Goal: Task Accomplishment & Management: Manage account settings

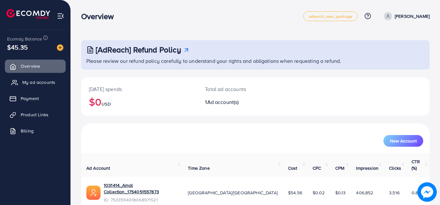
click at [41, 84] on span "My ad accounts" at bounding box center [38, 82] width 33 height 6
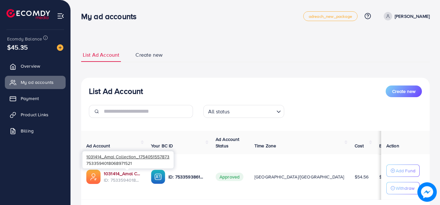
click at [126, 175] on link "1031414_Amal Collection_1754051557873" at bounding box center [122, 173] width 37 height 6
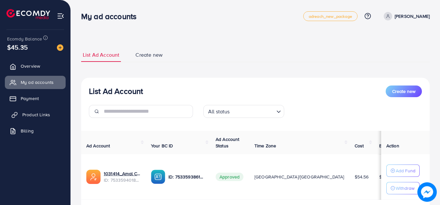
click at [44, 113] on span "Product Links" at bounding box center [36, 114] width 28 height 6
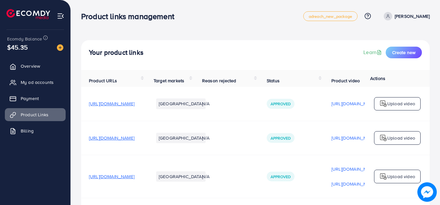
scroll to position [60, 0]
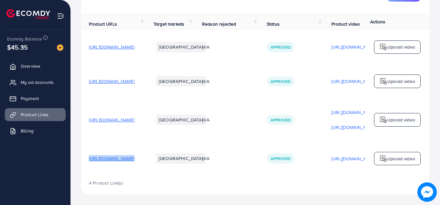
drag, startPoint x: 87, startPoint y: 158, endPoint x: 206, endPoint y: 158, distance: 119.0
click at [206, 158] on tr "https://amalcollection.store/products/new-trifold-mens-premium-wallet Pakistan …" at bounding box center [297, 158] width 433 height 34
copy span "https://amalcollection.store/products/new-trifold-mens-premium-wallet"
click at [29, 81] on span "My ad accounts" at bounding box center [38, 82] width 33 height 6
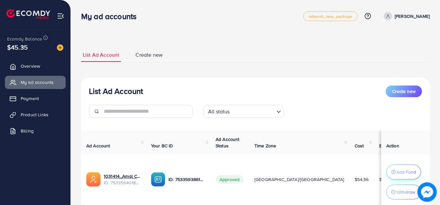
click at [397, 168] on p "Add Fund" at bounding box center [407, 172] width 20 height 8
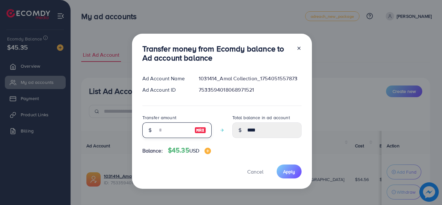
click at [172, 132] on input "number" at bounding box center [173, 130] width 32 height 16
type input "**"
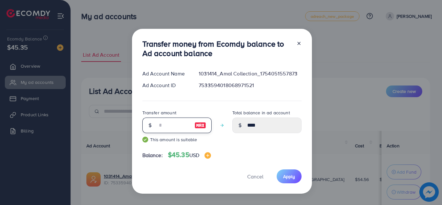
type input "*****"
type input "**"
click at [279, 175] on button "Apply" at bounding box center [289, 176] width 25 height 14
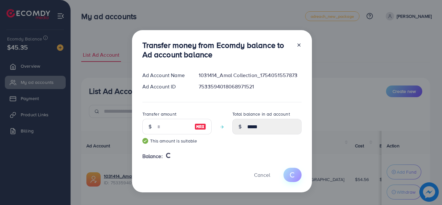
type input "****"
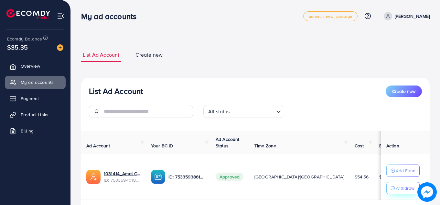
click at [396, 190] on p "Withdraw" at bounding box center [405, 188] width 19 height 8
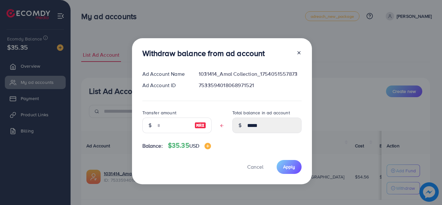
click at [197, 127] on img at bounding box center [200, 125] width 12 height 8
type input "*****"
type input "****"
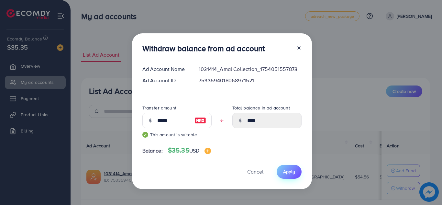
click at [284, 172] on span "Apply" at bounding box center [289, 171] width 12 height 6
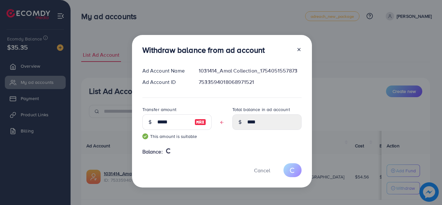
type input "*****"
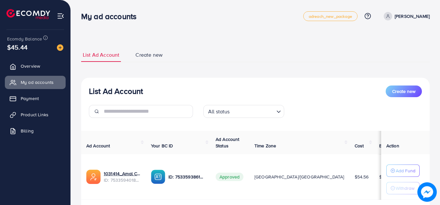
scroll to position [41, 0]
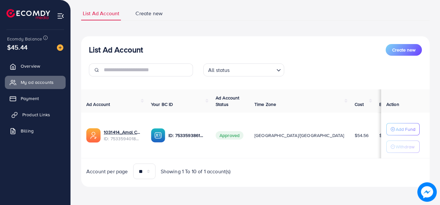
click at [31, 115] on span "Product Links" at bounding box center [36, 114] width 28 height 6
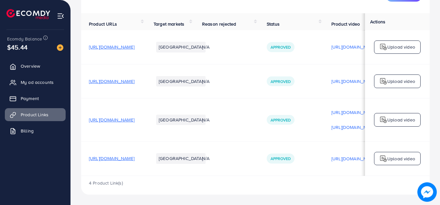
scroll to position [0, 164]
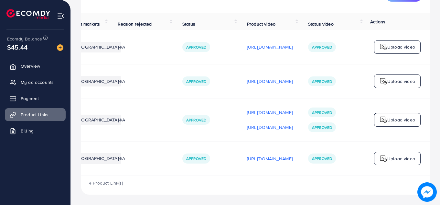
click at [386, 155] on img at bounding box center [384, 159] width 8 height 8
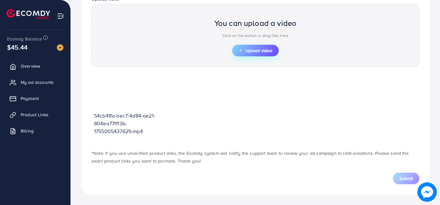
click at [241, 49] on icon "button" at bounding box center [241, 50] width 5 height 5
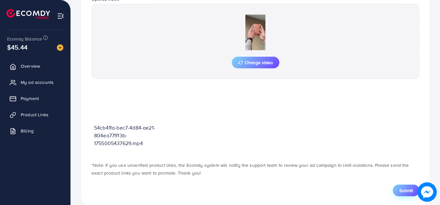
click at [404, 191] on span "Submit" at bounding box center [406, 190] width 14 height 6
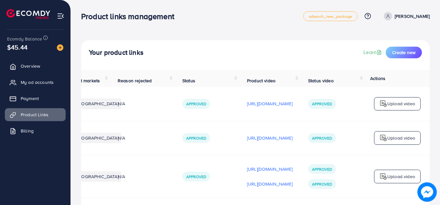
scroll to position [70, 0]
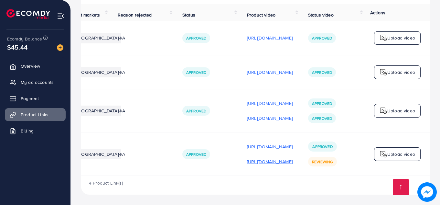
click at [270, 160] on p "[URL][DOMAIN_NAME]" at bounding box center [270, 162] width 46 height 8
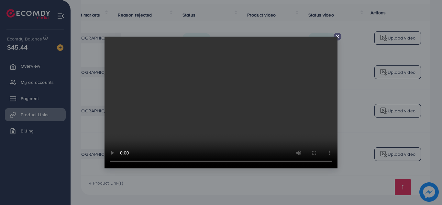
click at [337, 37] on line at bounding box center [337, 36] width 3 height 3
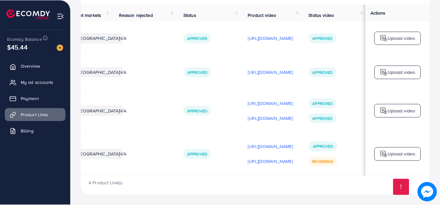
scroll to position [0, 162]
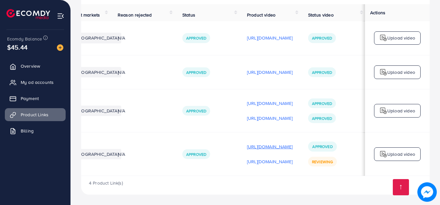
click at [266, 146] on p "[URL][DOMAIN_NAME]" at bounding box center [270, 147] width 46 height 8
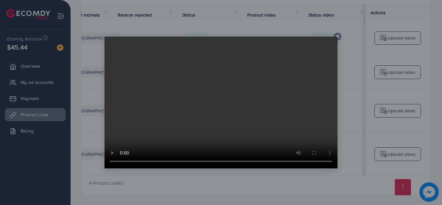
click at [337, 36] on line at bounding box center [337, 36] width 3 height 3
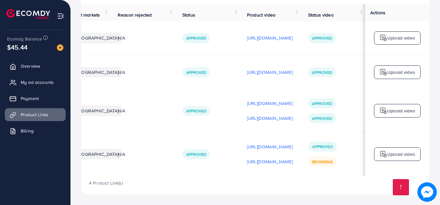
scroll to position [0, 164]
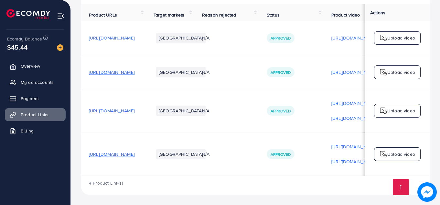
scroll to position [0, 164]
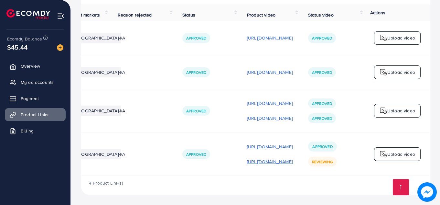
click at [251, 161] on p "[URL][DOMAIN_NAME]" at bounding box center [270, 162] width 46 height 8
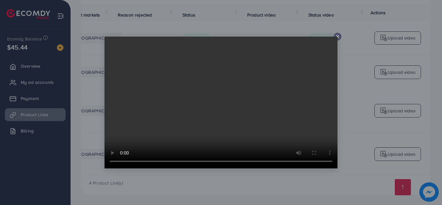
click at [339, 36] on icon at bounding box center [337, 36] width 5 height 5
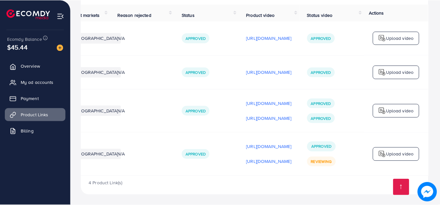
scroll to position [0, 162]
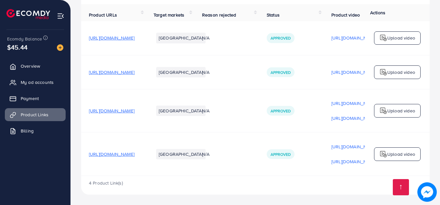
scroll to position [0, 164]
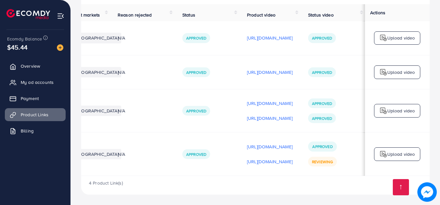
scroll to position [0, 164]
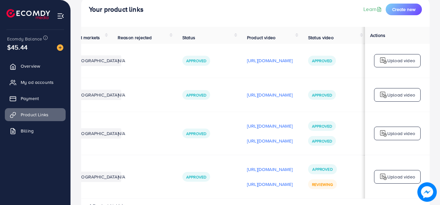
scroll to position [0, 160]
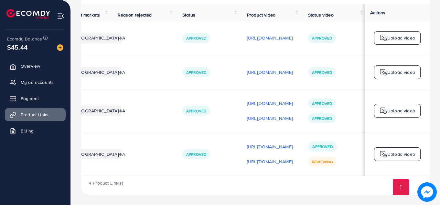
scroll to position [0, 164]
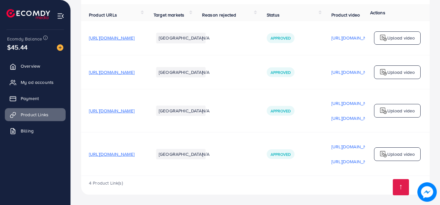
scroll to position [0, 164]
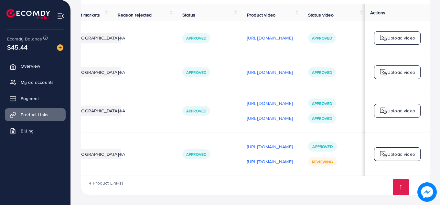
scroll to position [0, 164]
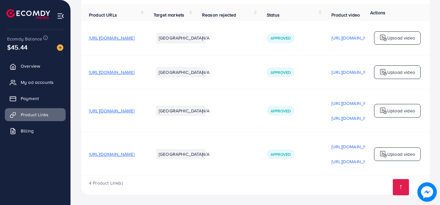
scroll to position [0, 164]
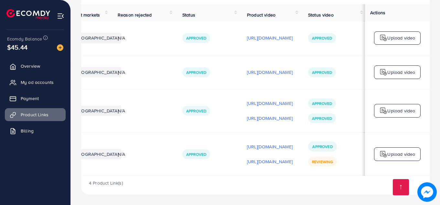
scroll to position [0, 164]
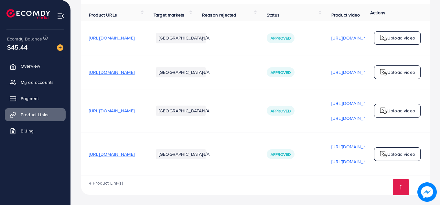
scroll to position [0, 164]
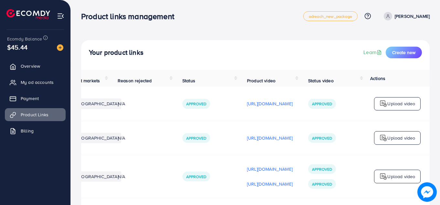
scroll to position [70, 0]
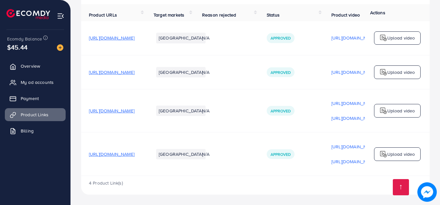
scroll to position [0, 164]
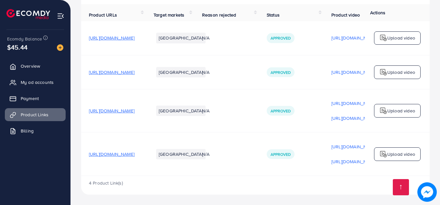
scroll to position [0, 164]
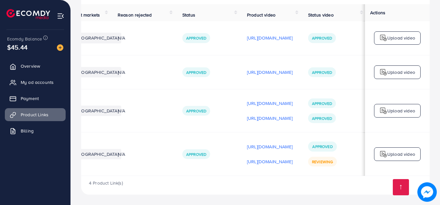
scroll to position [0, 164]
click at [247, 158] on p "[URL][DOMAIN_NAME]" at bounding box center [270, 162] width 46 height 8
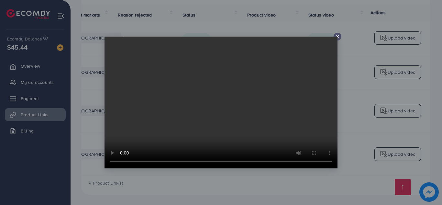
click at [337, 33] on div at bounding box center [337, 37] width 8 height 8
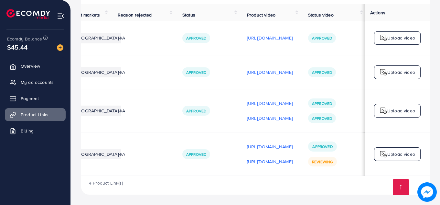
scroll to position [0, 162]
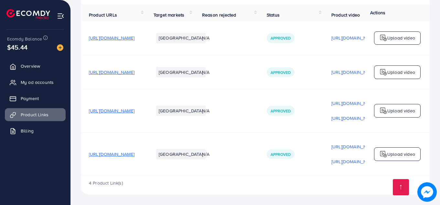
scroll to position [0, 164]
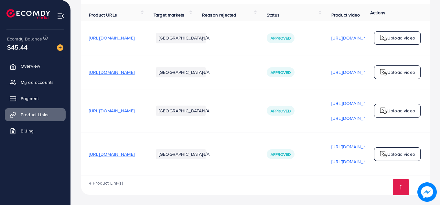
scroll to position [0, 164]
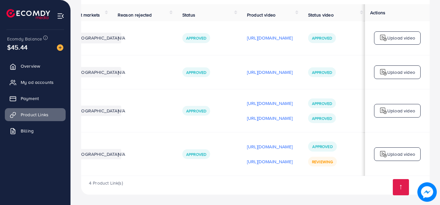
scroll to position [0, 164]
click at [247, 160] on p "[URL][DOMAIN_NAME]" at bounding box center [270, 162] width 46 height 8
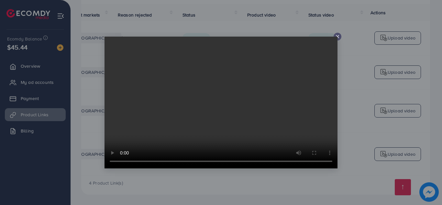
click at [338, 35] on icon at bounding box center [337, 36] width 5 height 5
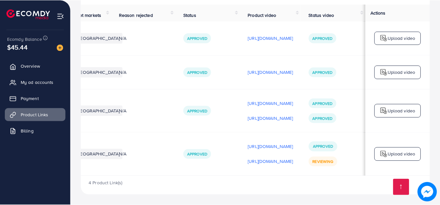
scroll to position [0, 162]
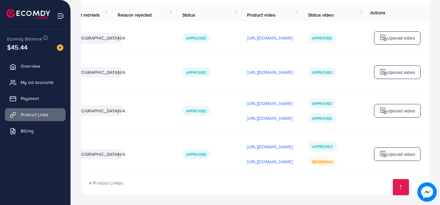
scroll to position [0, 164]
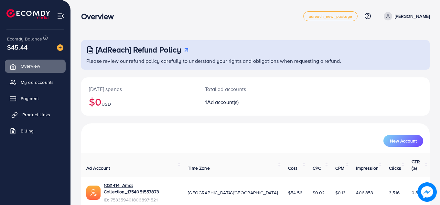
click at [28, 114] on span "Product Links" at bounding box center [36, 114] width 28 height 6
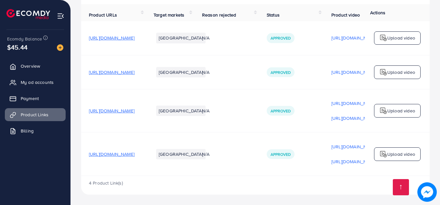
scroll to position [0, 164]
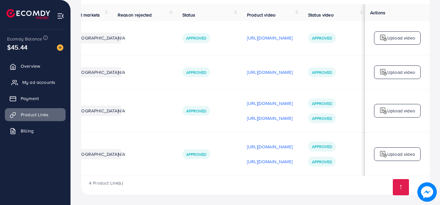
click at [38, 81] on span "My ad accounts" at bounding box center [38, 82] width 33 height 6
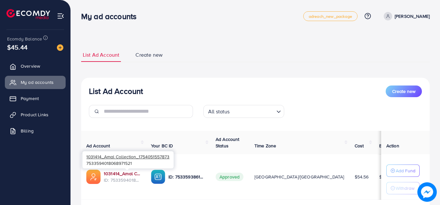
click at [125, 171] on link "1031414_Amal Collection_1754051557873" at bounding box center [122, 173] width 37 height 6
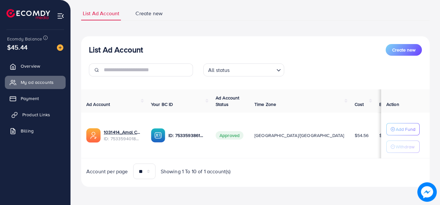
click at [35, 115] on span "Product Links" at bounding box center [36, 114] width 28 height 6
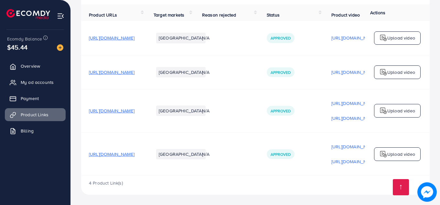
scroll to position [0, 164]
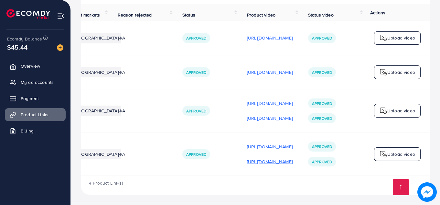
click at [255, 159] on p "[URL][DOMAIN_NAME]" at bounding box center [270, 162] width 46 height 8
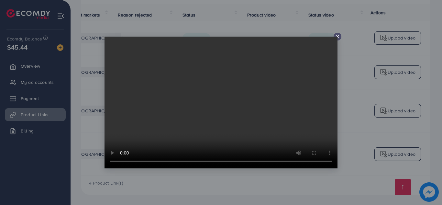
click at [337, 37] on video at bounding box center [220, 103] width 233 height 132
click at [338, 38] on line at bounding box center [337, 36] width 3 height 3
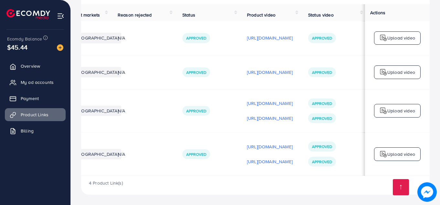
scroll to position [0, 162]
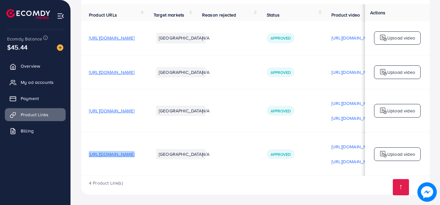
drag, startPoint x: 85, startPoint y: 152, endPoint x: 205, endPoint y: 153, distance: 120.0
click at [205, 153] on tr "https://amalcollection.store/products/new-trifold-mens-premium-wallet Pakistan …" at bounding box center [297, 153] width 433 height 43
copy span "https://amalcollection.store/products/new-trifold-mens-premium-wallet"
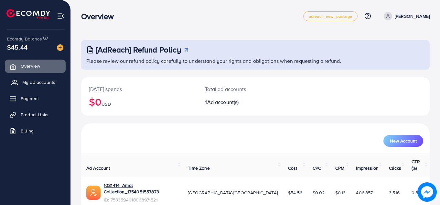
click at [18, 82] on link "My ad accounts" at bounding box center [35, 82] width 61 height 13
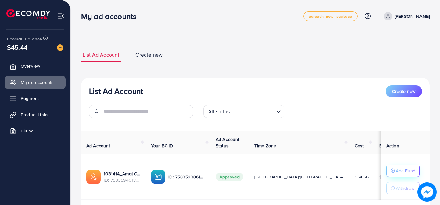
click at [402, 174] on p "Add Fund" at bounding box center [406, 171] width 20 height 8
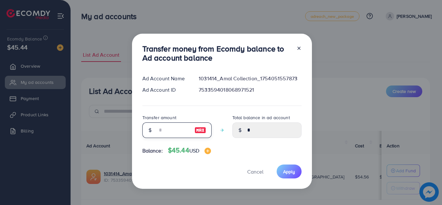
click at [178, 128] on input "number" at bounding box center [173, 130] width 32 height 16
type input "*"
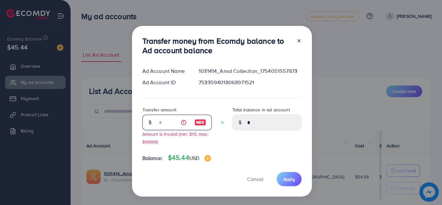
type input "****"
type input "**"
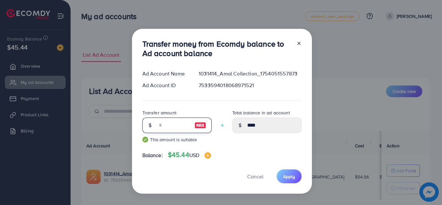
type input "*****"
type input "**"
click at [294, 177] on button "Apply" at bounding box center [289, 176] width 25 height 14
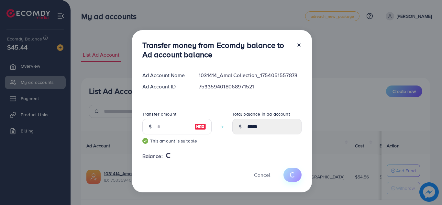
type input "*"
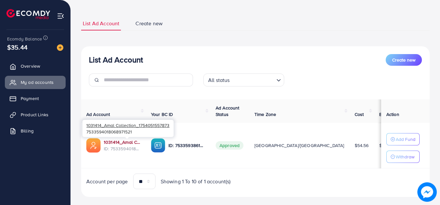
scroll to position [41, 0]
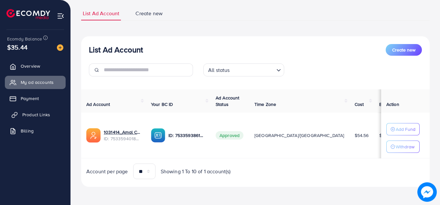
click at [35, 117] on span "Product Links" at bounding box center [36, 114] width 28 height 6
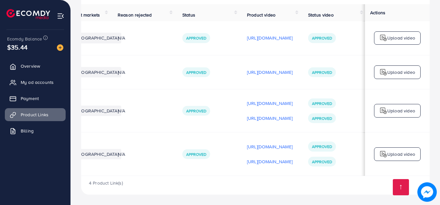
scroll to position [0, 162]
click at [263, 159] on p "[URL][DOMAIN_NAME]" at bounding box center [270, 162] width 46 height 8
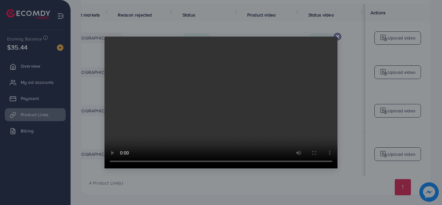
click at [339, 34] on icon at bounding box center [337, 36] width 5 height 5
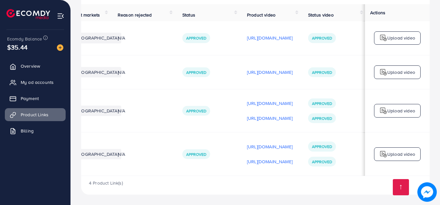
scroll to position [0, 137]
click at [37, 82] on span "My ad accounts" at bounding box center [38, 82] width 33 height 6
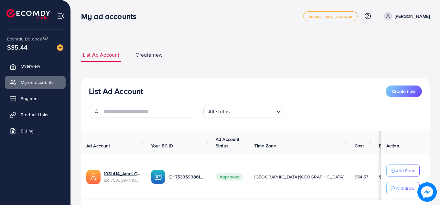
click at [238, 81] on div "List Ad Account Create new All status Loading... Ad Account Your BC ID Ad Accou…" at bounding box center [255, 153] width 349 height 151
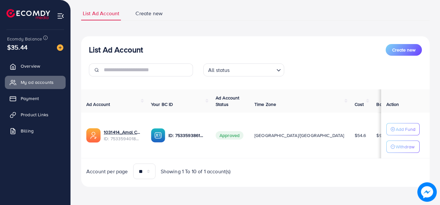
scroll to position [41, 0]
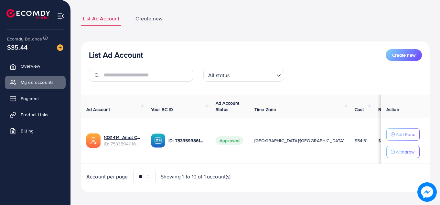
scroll to position [41, 0]
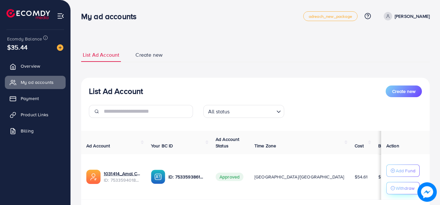
click at [386, 186] on button "Withdraw" at bounding box center [402, 188] width 33 height 12
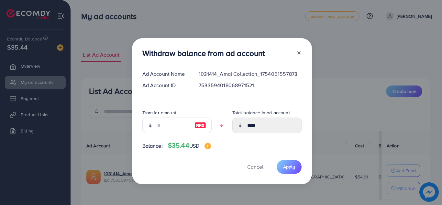
click at [194, 121] on div at bounding box center [200, 125] width 22 height 16
click at [197, 127] on img at bounding box center [200, 125] width 12 height 8
type input "****"
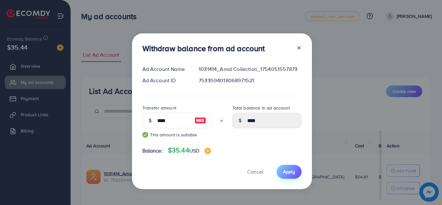
click at [294, 175] on button "Apply" at bounding box center [289, 172] width 25 height 14
